Goal: Task Accomplishment & Management: Manage account settings

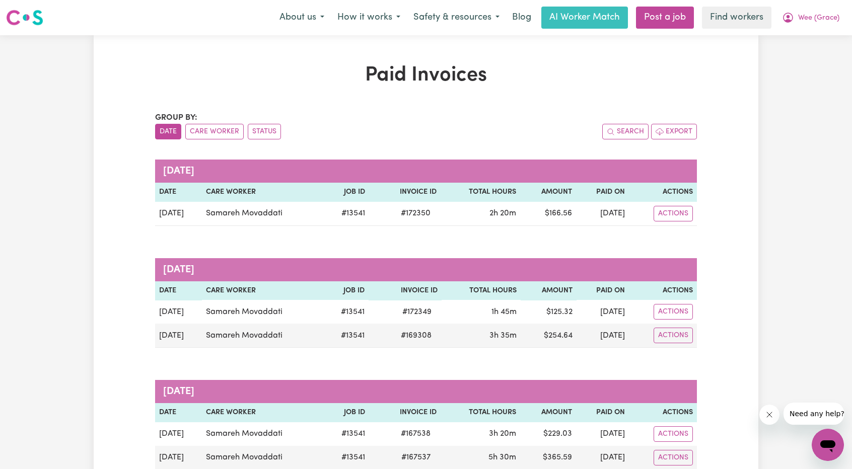
click at [800, 29] on nav "Menu About us How it works Safety & resources Blog AI Worker Match Post a job F…" at bounding box center [426, 17] width 852 height 35
click at [807, 23] on span "Wee (Grace)" at bounding box center [818, 18] width 41 height 11
click at [807, 58] on link "Logout" at bounding box center [806, 57] width 80 height 19
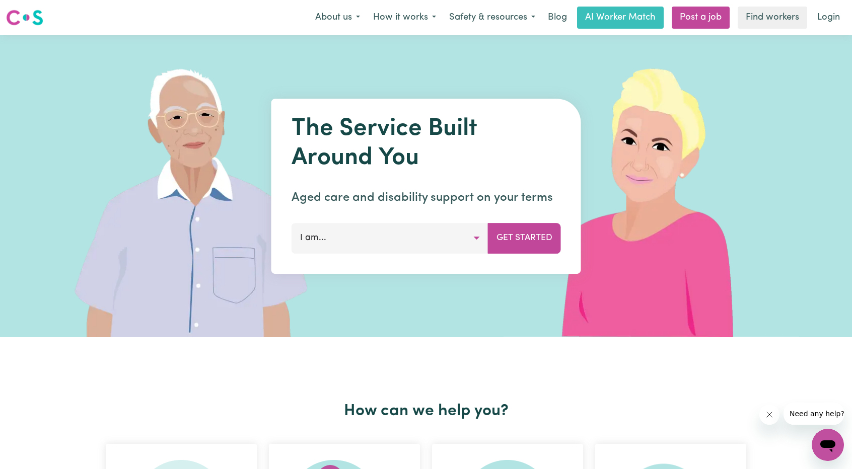
click at [828, 21] on link "Login" at bounding box center [828, 18] width 35 height 22
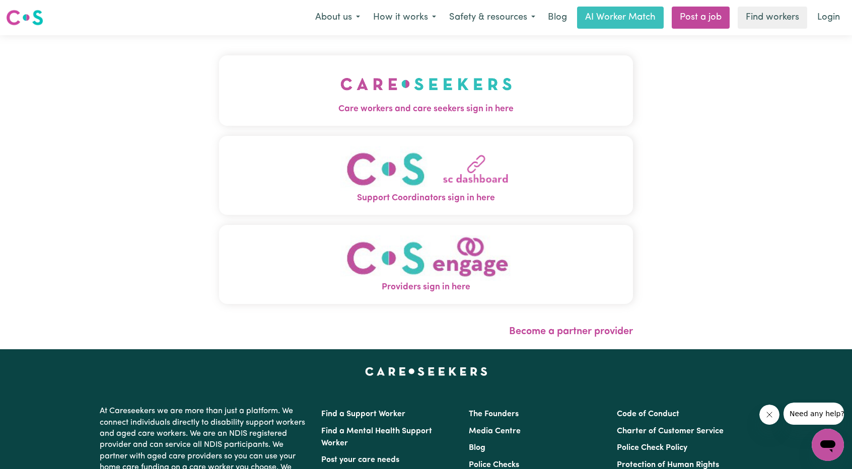
click at [454, 88] on button "Care workers and care seekers sign in here" at bounding box center [426, 90] width 414 height 70
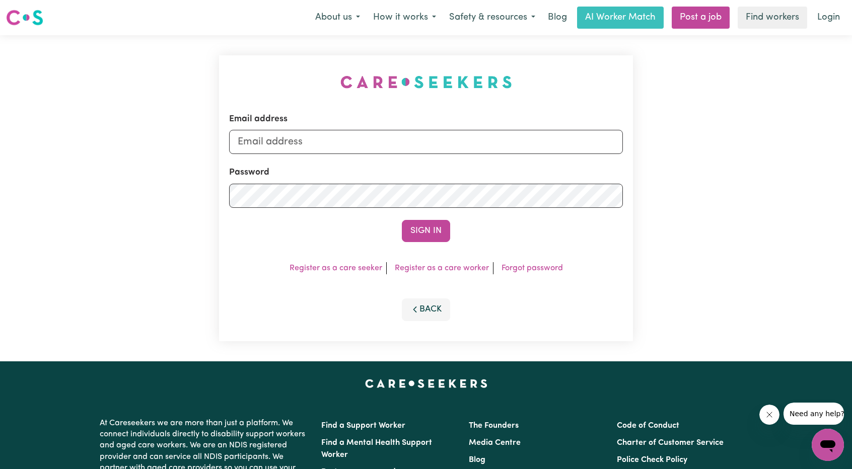
click at [468, 124] on div "Email address" at bounding box center [426, 133] width 394 height 41
click at [464, 144] on input "Email address" at bounding box center [426, 142] width 394 height 24
drag, startPoint x: 289, startPoint y: 142, endPoint x: 543, endPoint y: 157, distance: 254.1
click at [538, 157] on form "Email address [EMAIL_ADDRESS][PERSON_NAME][DOMAIN_NAME] Password Sign In" at bounding box center [426, 177] width 394 height 129
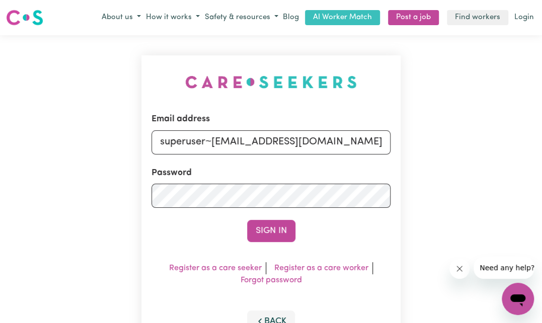
type input "superuser~[EMAIL_ADDRESS][DOMAIN_NAME]"
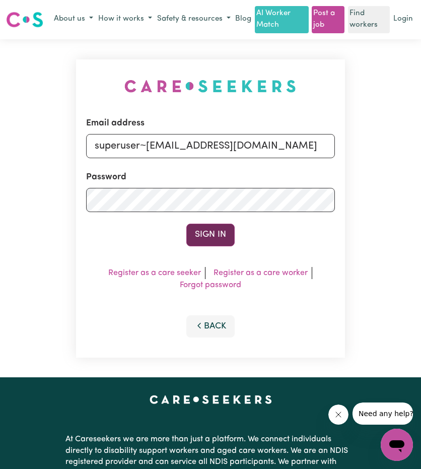
click at [208, 239] on button "Sign In" at bounding box center [210, 235] width 48 height 22
